Goal: Find specific page/section: Find specific page/section

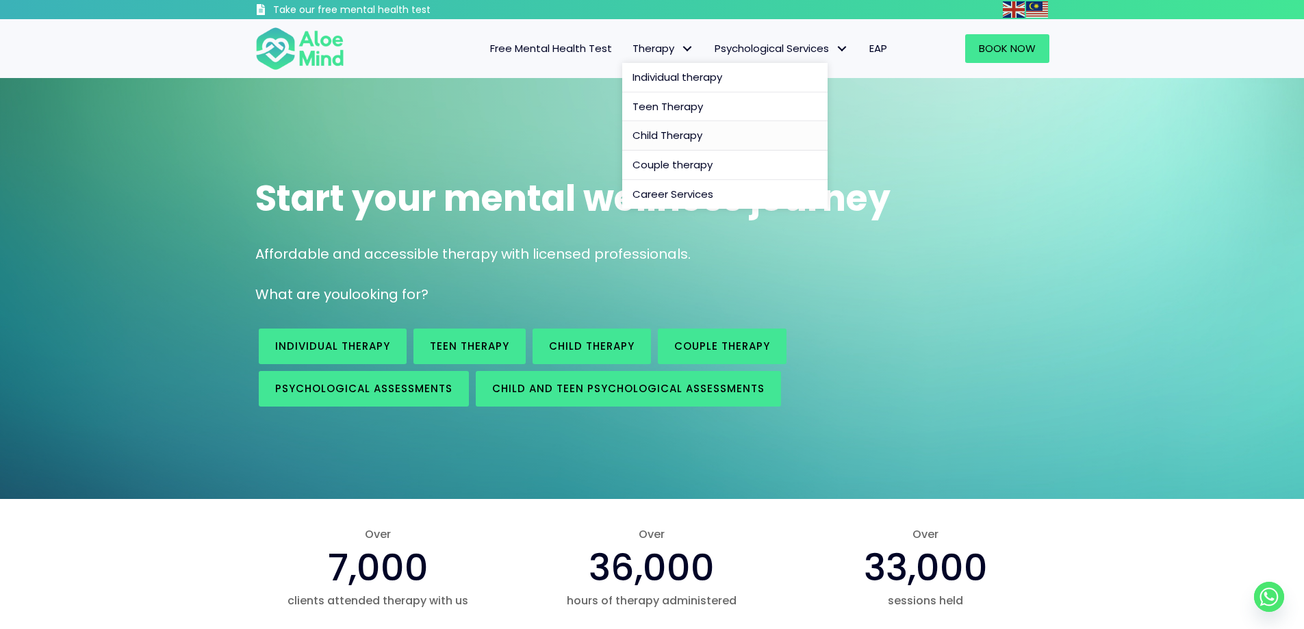
click at [683, 136] on span "Child Therapy" at bounding box center [667, 135] width 70 height 14
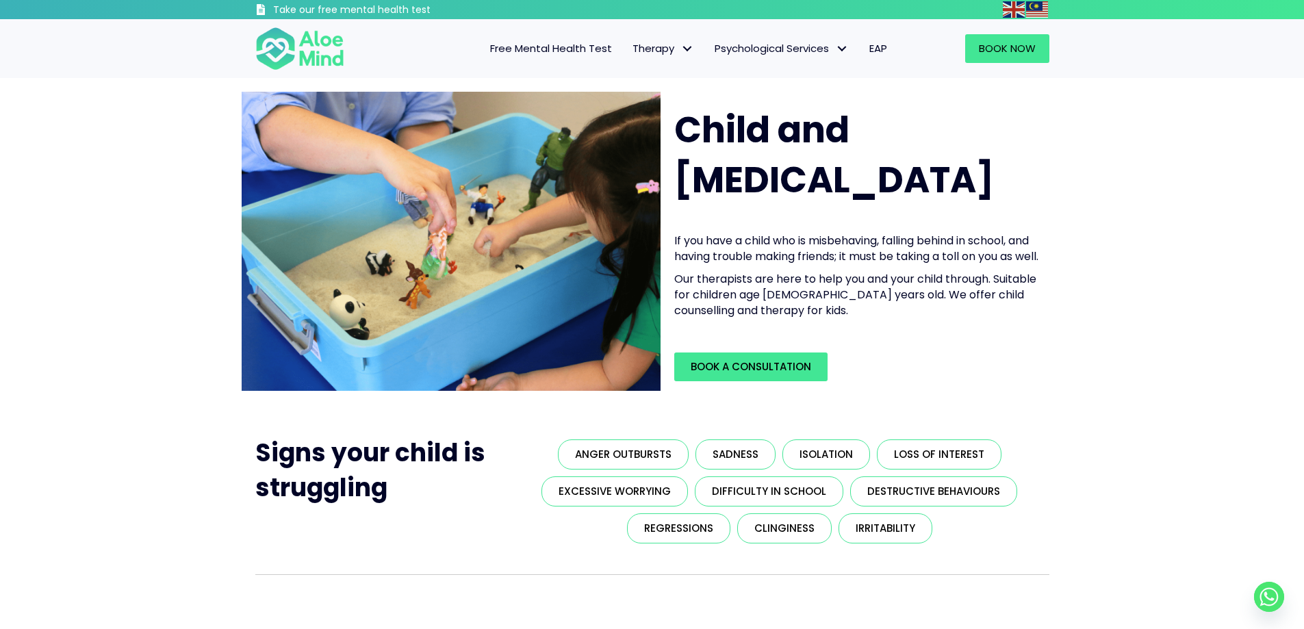
click at [879, 44] on span "EAP" at bounding box center [878, 48] width 18 height 14
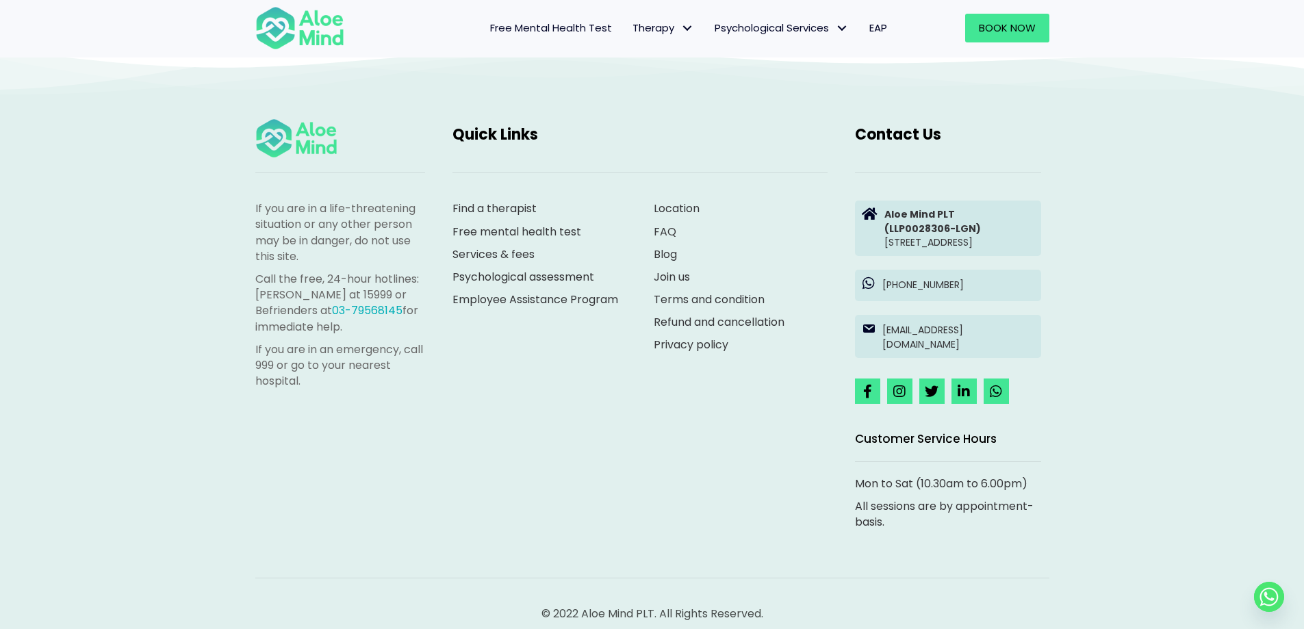
scroll to position [2299, 0]
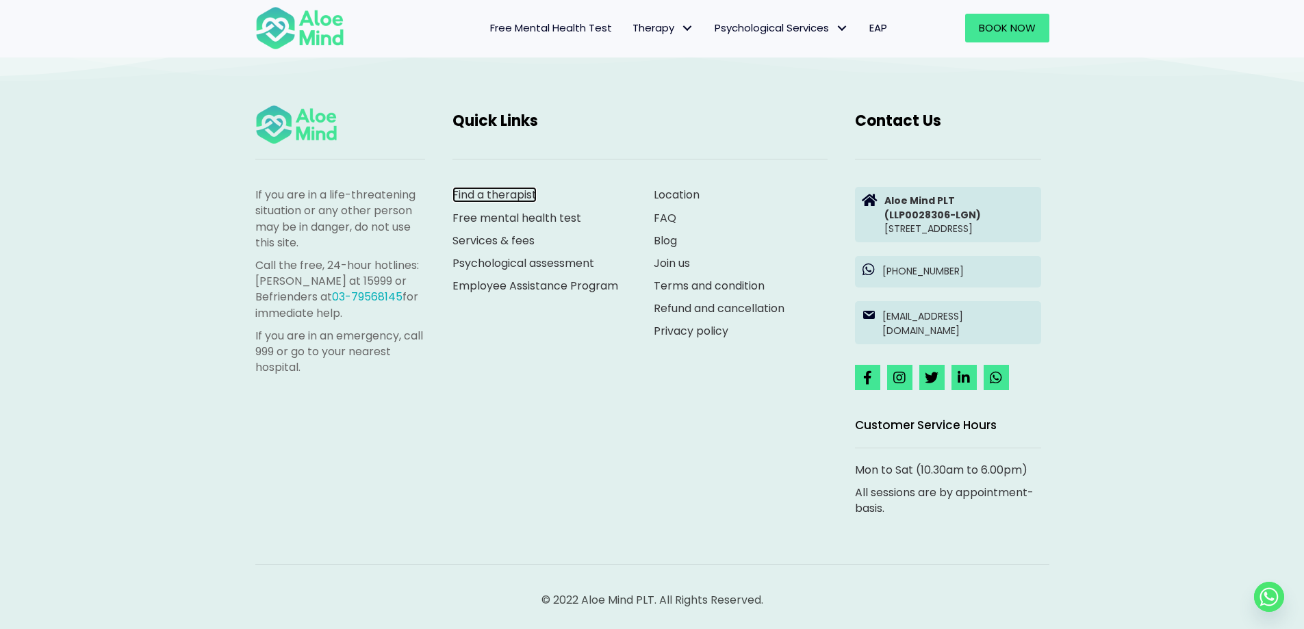
click at [487, 187] on link "Find a therapist" at bounding box center [494, 195] width 84 height 16
